Goal: Task Accomplishment & Management: Use online tool/utility

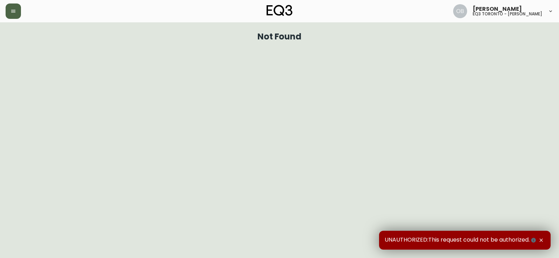
click at [19, 10] on button "button" at bounding box center [13, 10] width 15 height 15
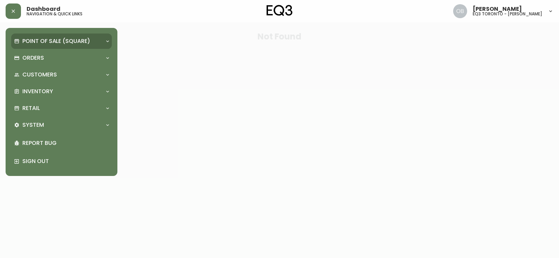
click at [55, 40] on p "Point of Sale (Square)" at bounding box center [56, 41] width 68 height 8
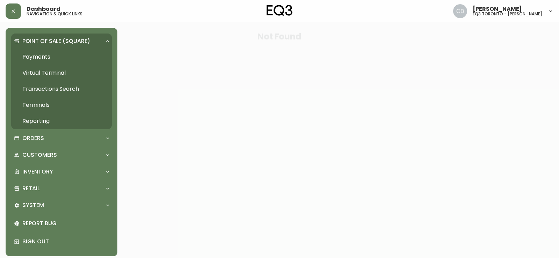
click at [53, 40] on p "Point of Sale (Square)" at bounding box center [56, 41] width 68 height 8
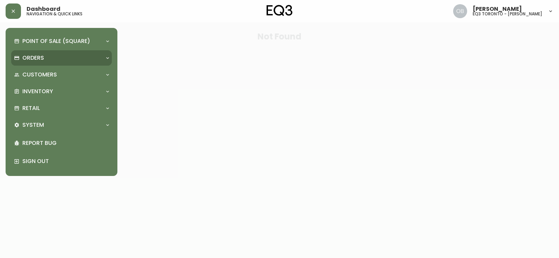
click at [47, 62] on div "Orders" at bounding box center [61, 57] width 101 height 15
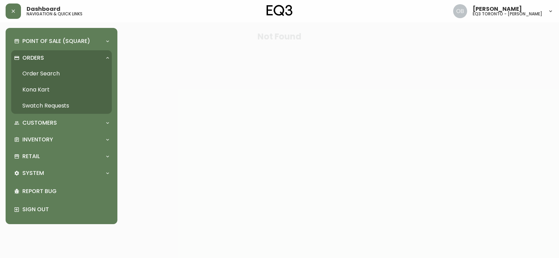
click at [48, 59] on div "Orders" at bounding box center [58, 58] width 88 height 8
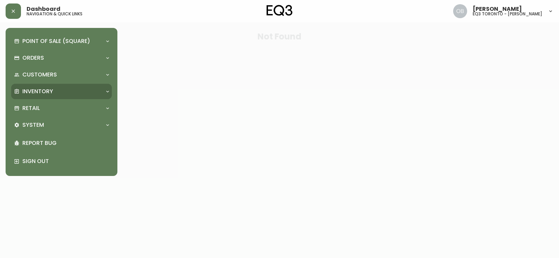
click at [42, 88] on p "Inventory" at bounding box center [37, 92] width 31 height 8
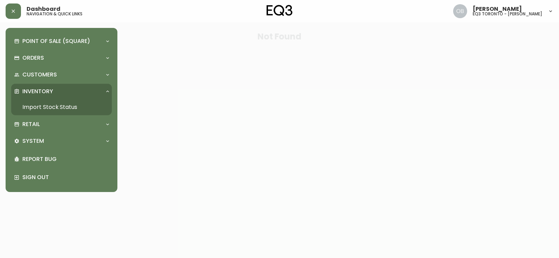
click at [46, 106] on link "Import Stock Status" at bounding box center [61, 107] width 101 height 16
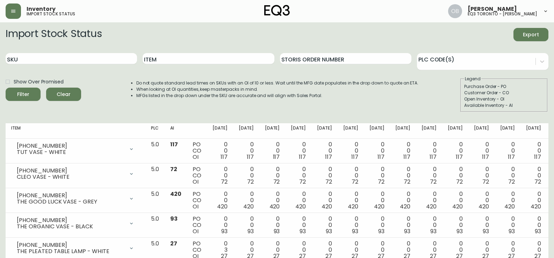
click at [349, 13] on div "Inventory import stock status [PERSON_NAME] eq3 toronto - [PERSON_NAME]" at bounding box center [277, 11] width 543 height 22
